Goal: Task Accomplishment & Management: Complete application form

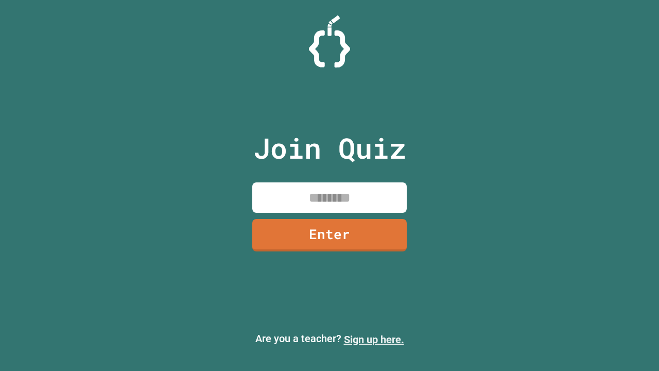
click at [374, 339] on link "Sign up here." at bounding box center [374, 339] width 60 height 12
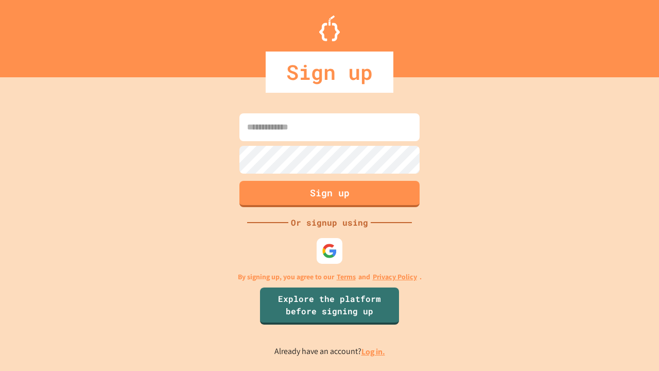
click at [374, 351] on link "Log in." at bounding box center [373, 351] width 24 height 11
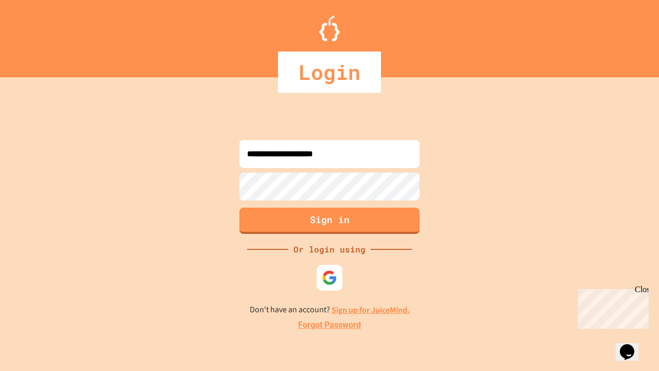
type input "**********"
